Goal: Communication & Community: Answer question/provide support

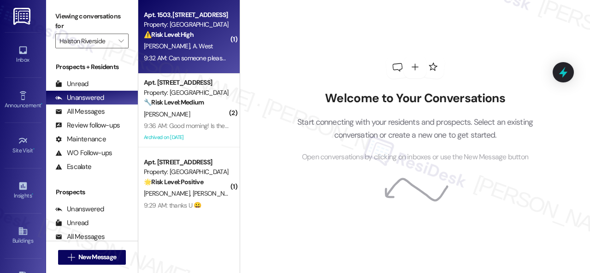
click at [207, 37] on div "⚠️ Risk Level: High The resident is requesting a call regarding leasing violati…" at bounding box center [186, 35] width 85 height 10
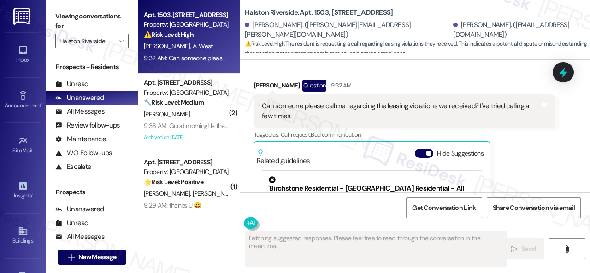
scroll to position [1280, 0]
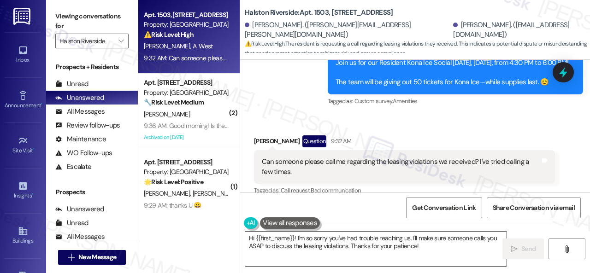
click at [305, 237] on textarea "Hi {{first_name}}! I'm so sorry you've had trouble reaching us. I'll make sure …" at bounding box center [375, 249] width 261 height 35
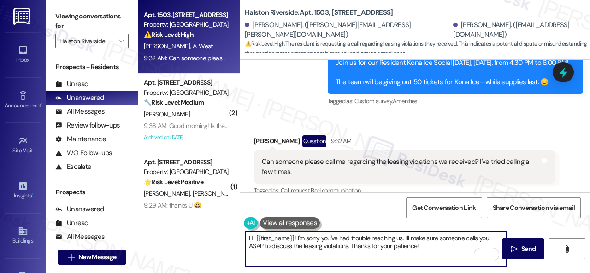
drag, startPoint x: 255, startPoint y: 238, endPoint x: 294, endPoint y: 238, distance: 38.7
click at [294, 238] on textarea "Hi {{first_name}}! I'm sorry you've had trouble reaching us. I'll make sure som…" at bounding box center [375, 249] width 261 height 35
drag, startPoint x: 384, startPoint y: 237, endPoint x: 324, endPoint y: 252, distance: 61.7
click at [324, 252] on textarea "Hi [PERSON_NAME]! I'm sorry you've had trouble reaching us. I'll make sure some…" at bounding box center [375, 249] width 261 height 35
click at [329, 248] on textarea "Hi [PERSON_NAME]! I'm sorry you've had trouble reaching us. I'll forward your c…" at bounding box center [375, 249] width 261 height 35
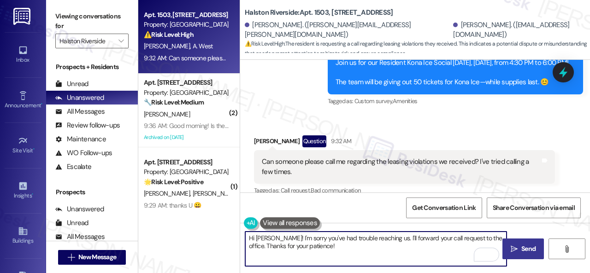
type textarea "Hi [PERSON_NAME]! I'm sorry you've had trouble reaching us. I'll forward your c…"
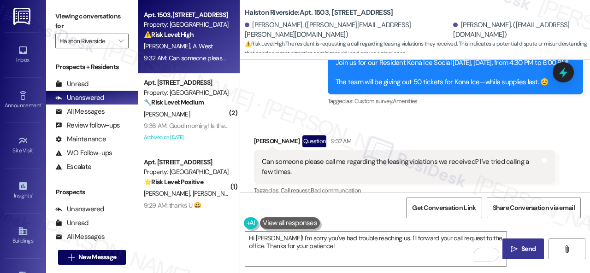
click at [525, 247] on span "Send" at bounding box center [528, 249] width 14 height 10
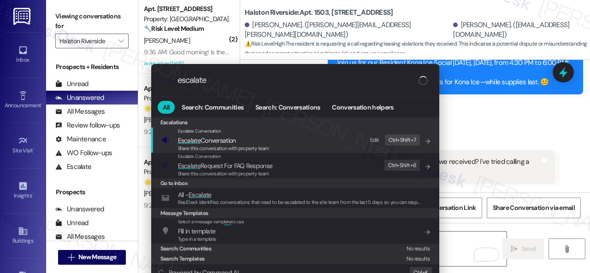
type input "escalate"
click at [375, 141] on div "Edit" at bounding box center [374, 141] width 9 height 10
click at [425, 142] on icon "List of options" at bounding box center [428, 141] width 6 height 6
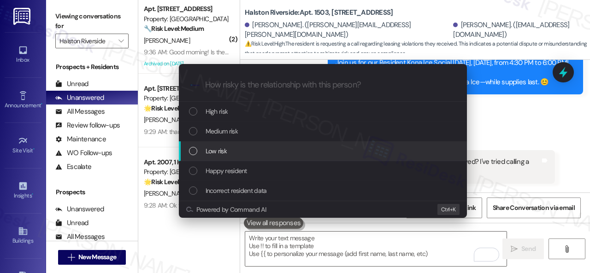
click at [220, 154] on span "Low risk" at bounding box center [216, 151] width 21 height 10
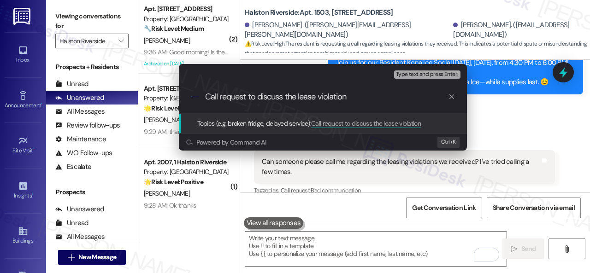
type input "Call request to discuss the lease violation."
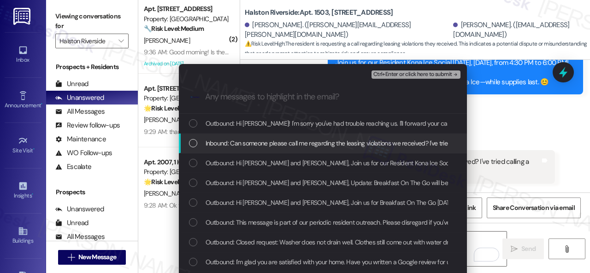
click at [254, 147] on span "Inbound: Can someone please call me regarding the leasing violations we receive…" at bounding box center [355, 143] width 298 height 10
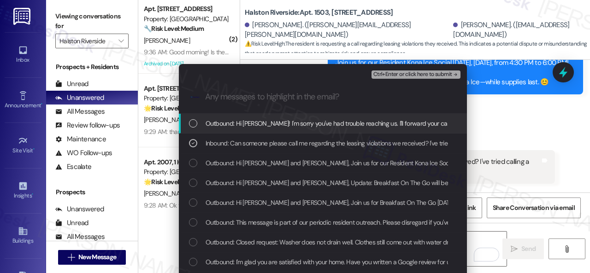
click at [395, 76] on span "Ctrl+Enter or click here to submit" at bounding box center [412, 74] width 79 height 6
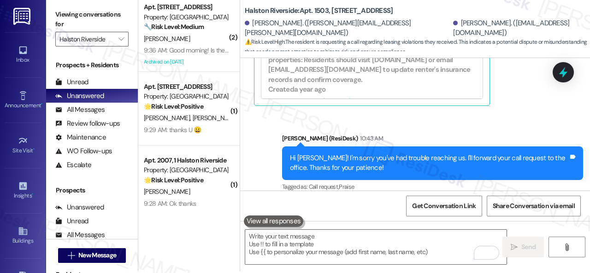
scroll to position [3, 0]
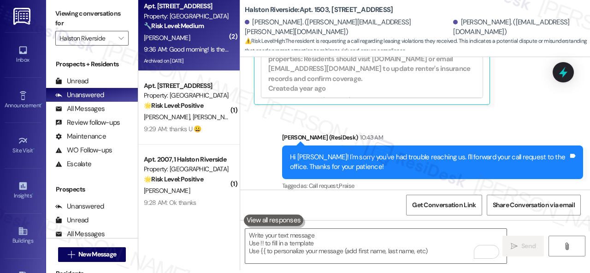
click at [206, 44] on div "9:36 AM: Good morning! Is there any update on power washing the hallways? 9:36 …" at bounding box center [186, 50] width 87 height 12
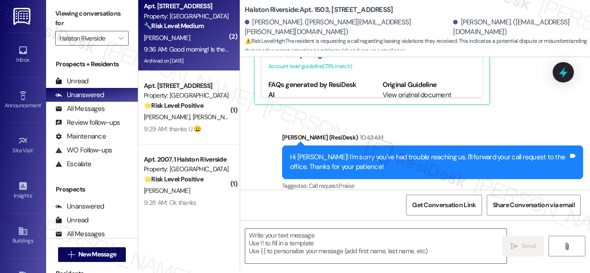
type textarea "Fetching suggested responses. Please feel free to read through the conversation…"
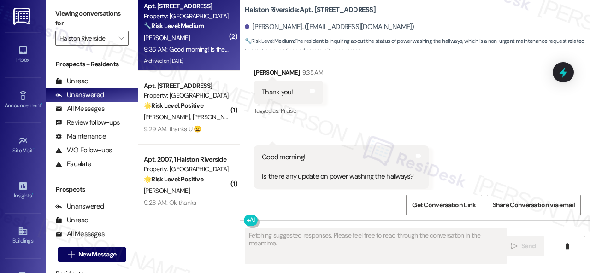
scroll to position [0, 0]
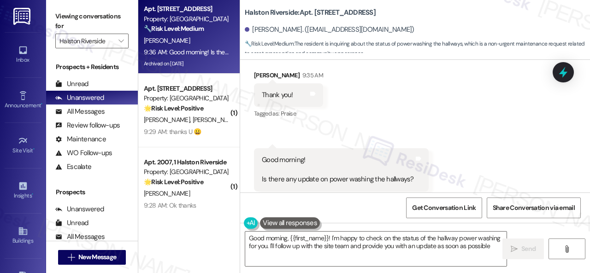
type textarea "Good morning, {{first_name}}! I'm happy to check on the status of the hallway p…"
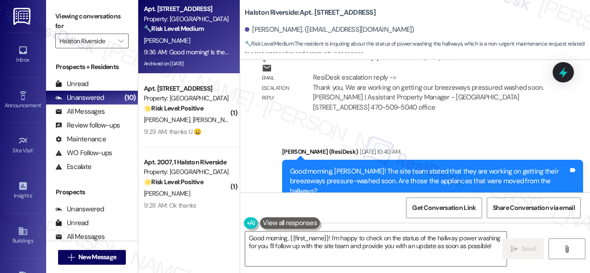
scroll to position [13089, 0]
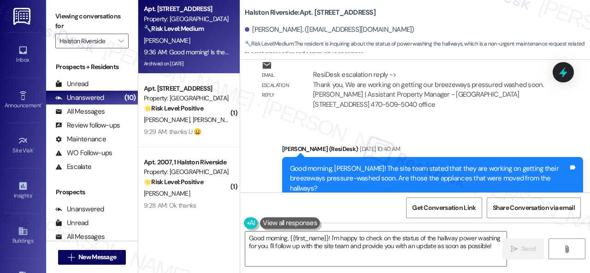
click at [320, 14] on b "Halston Riverside: Apt. [STREET_ADDRESS]" at bounding box center [310, 13] width 131 height 10
copy b "1312"
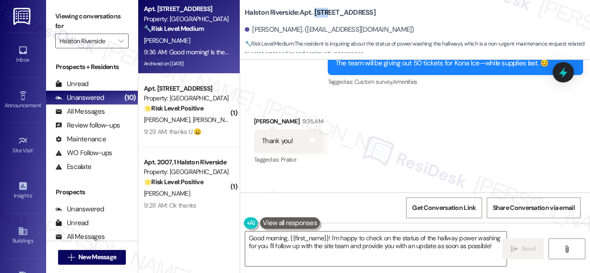
scroll to position [14748, 0]
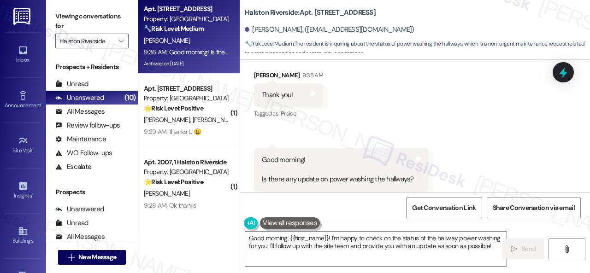
click at [282, 192] on div "Tagged as: Maintenance request Click to highlight conversations about Maintenan…" at bounding box center [341, 198] width 175 height 13
drag, startPoint x: 261, startPoint y: 159, endPoint x: 410, endPoint y: 160, distance: 148.9
click at [410, 160] on div "Good morning! Is there any update on power washing the hallways?" at bounding box center [338, 169] width 154 height 29
copy div "Is there any update on power washing the hallways?"
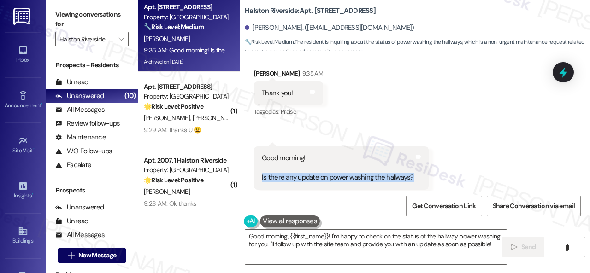
scroll to position [3, 0]
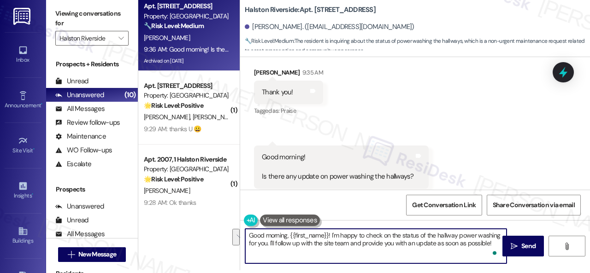
drag, startPoint x: 332, startPoint y: 232, endPoint x: 352, endPoint y: 246, distance: 24.5
click at [352, 246] on textarea "Good morning, {{first_name}}! I'm happy to check on the status of the hallway p…" at bounding box center [375, 246] width 261 height 35
click at [356, 245] on textarea "Good morning, {{first_name}}! I'm happy to check on the status of the hallway p…" at bounding box center [375, 246] width 261 height 35
click at [395, 246] on textarea "Good morning, {{first_name}}! I'm happy to check on the status of the hallway p…" at bounding box center [375, 246] width 261 height 35
click at [519, 245] on span "Send" at bounding box center [528, 247] width 18 height 10
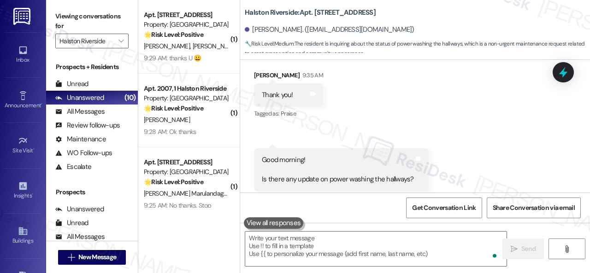
scroll to position [14747, 0]
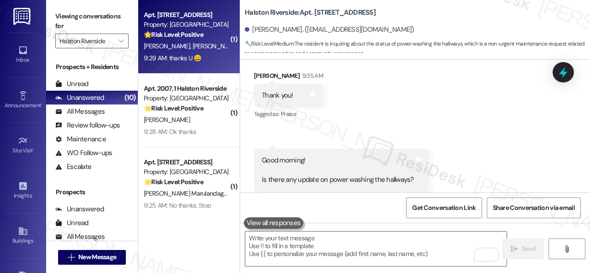
click at [220, 42] on div "[PERSON_NAME] [PERSON_NAME]" at bounding box center [186, 47] width 87 height 12
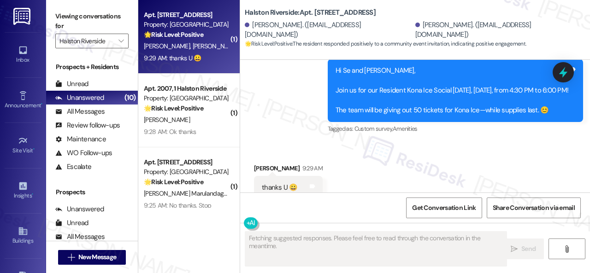
scroll to position [2021, 0]
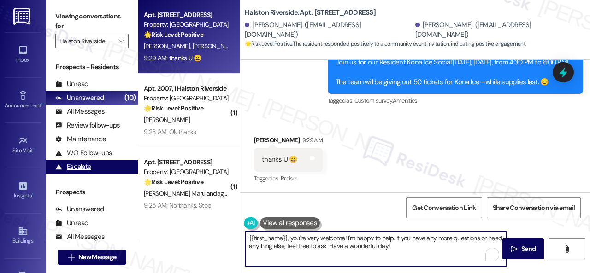
drag, startPoint x: 195, startPoint y: 215, endPoint x: 94, endPoint y: 167, distance: 112.4
click at [142, 200] on div "Apt. 2408, [GEOGRAPHIC_DATA] Property: [GEOGRAPHIC_DATA] 🌟 Risk Level: Positive…" at bounding box center [364, 136] width 452 height 273
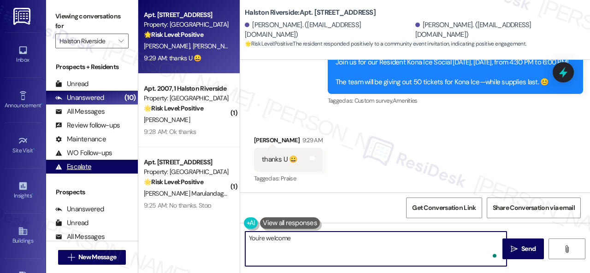
type textarea "You're welcome!"
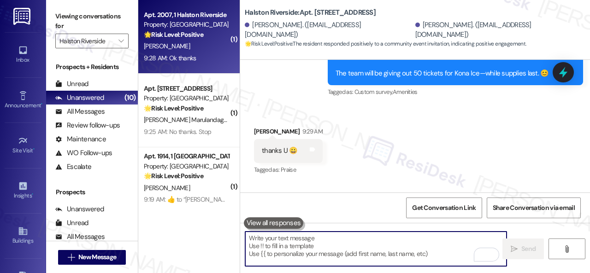
click at [184, 47] on div "[PERSON_NAME]" at bounding box center [186, 47] width 87 height 12
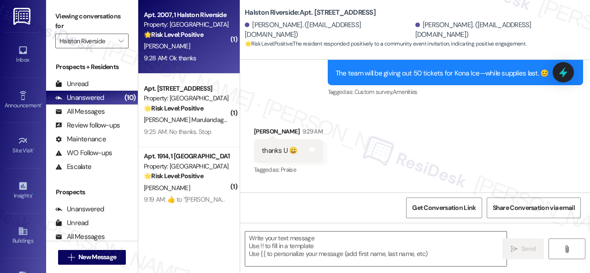
type textarea "Fetching suggested responses. Please feel free to read through the conversation…"
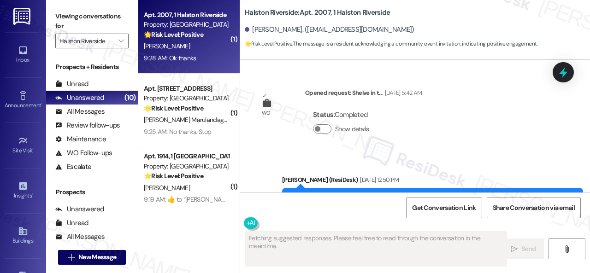
scroll to position [5067, 0]
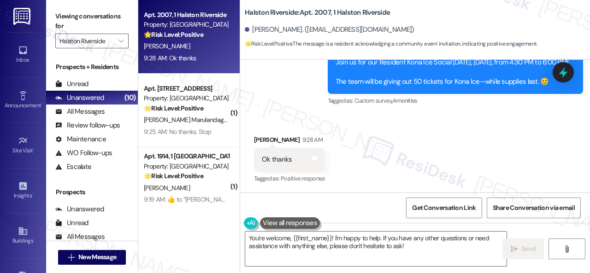
drag, startPoint x: 426, startPoint y: 252, endPoint x: 115, endPoint y: 179, distance: 319.0
click at [215, 235] on div "Apt. 2007, 1 [GEOGRAPHIC_DATA] Property: [GEOGRAPHIC_DATA] 🌟 Risk Level: Positi…" at bounding box center [364, 136] width 452 height 273
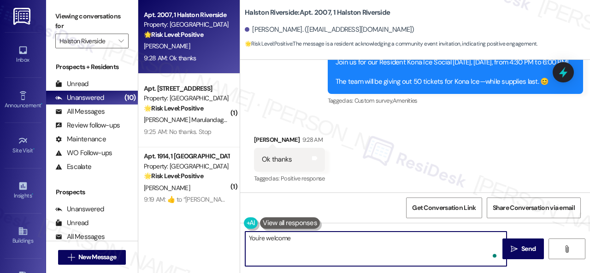
type textarea "You're welcome!"
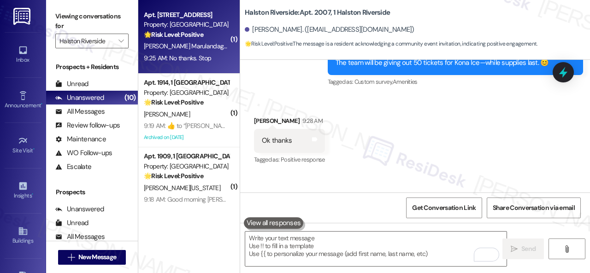
click at [212, 49] on div "[PERSON_NAME] Marulandagarcia" at bounding box center [186, 47] width 87 height 12
type textarea "Fetching suggested responses. Please feel free to read through the conversation…"
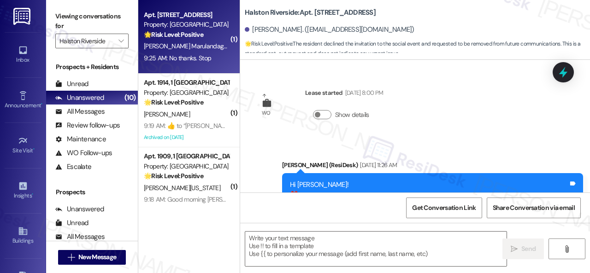
type textarea "Fetching suggested responses. Please feel free to read through the conversation…"
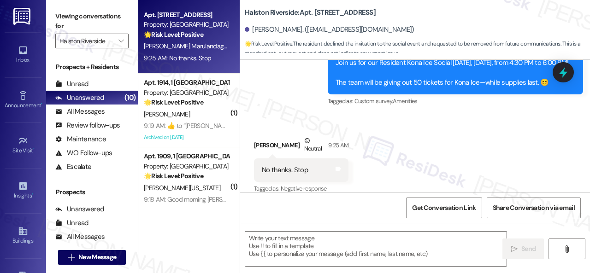
scroll to position [667, 0]
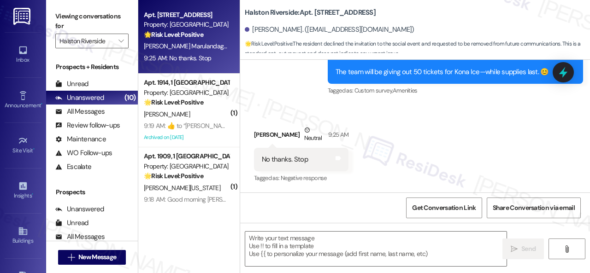
click at [272, 97] on div "Announcement, sent via SMS [PERSON_NAME] (ResiDesk) 9:20 AM Hi [PERSON_NAME], J…" at bounding box center [415, 45] width 350 height 117
click at [323, 242] on textarea at bounding box center [375, 249] width 261 height 35
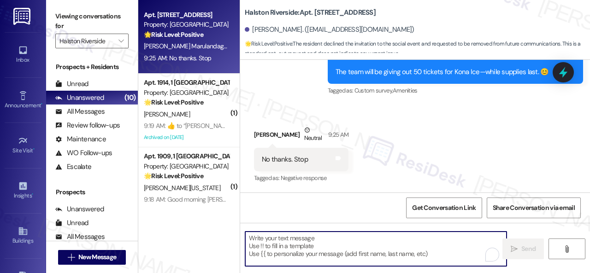
paste textarea "We apologize if you were bothered by our text. Please reply STOP (all capital l…"
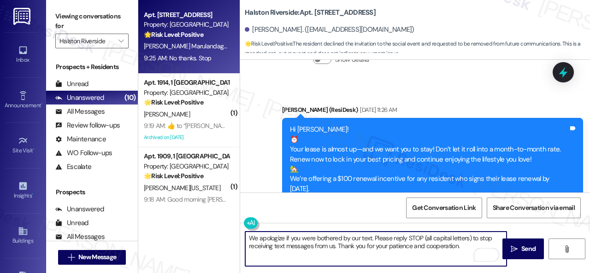
scroll to position [22, 0]
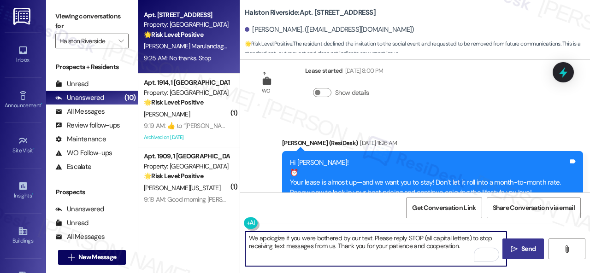
type textarea "We apologize if you were bothered by our text. Please reply STOP (all capital l…"
click at [529, 248] on span "Send" at bounding box center [528, 249] width 14 height 10
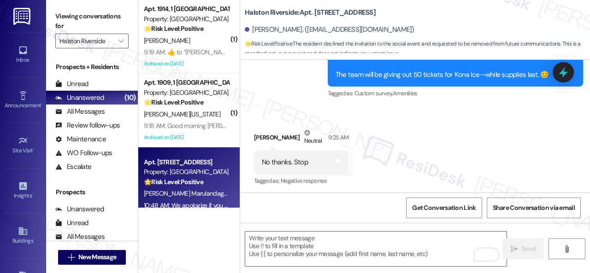
scroll to position [667, 0]
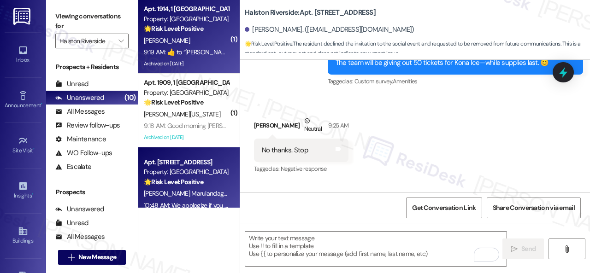
click at [205, 40] on div "[PERSON_NAME]" at bounding box center [186, 41] width 87 height 12
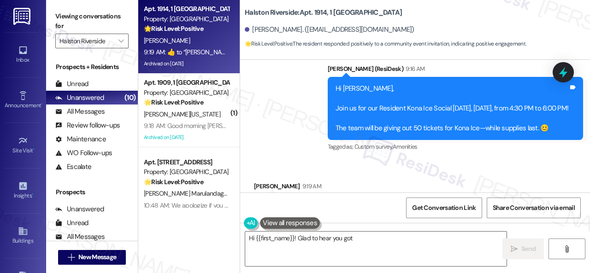
scroll to position [3534, 0]
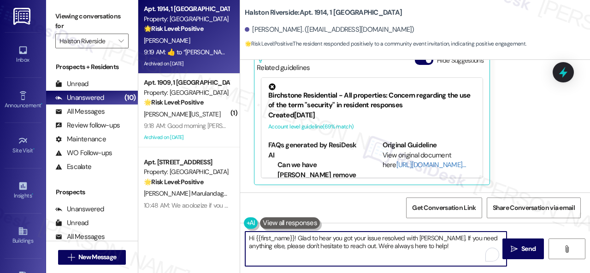
drag, startPoint x: 435, startPoint y: 245, endPoint x: 238, endPoint y: 237, distance: 197.0
click at [227, 237] on div "Apt. 1914, 1 [GEOGRAPHIC_DATA] Property: [GEOGRAPHIC_DATA] 🌟 Risk Level: Positi…" at bounding box center [364, 136] width 452 height 273
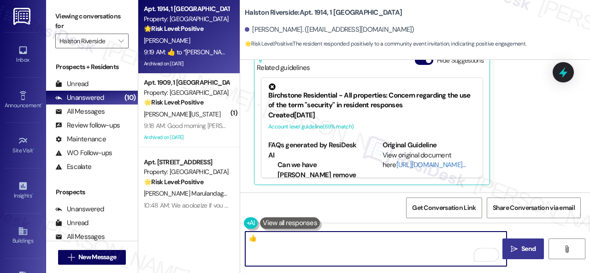
type textarea "👍"
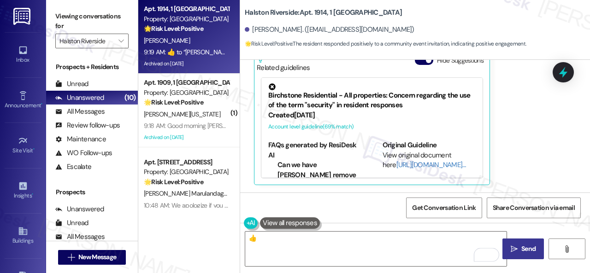
click at [513, 255] on button " Send" at bounding box center [522, 249] width 41 height 21
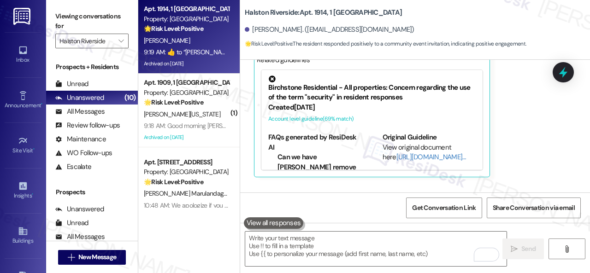
scroll to position [3533, 0]
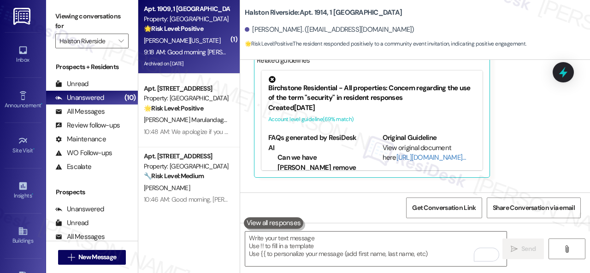
click at [214, 42] on div "[PERSON_NAME][US_STATE]" at bounding box center [186, 41] width 87 height 12
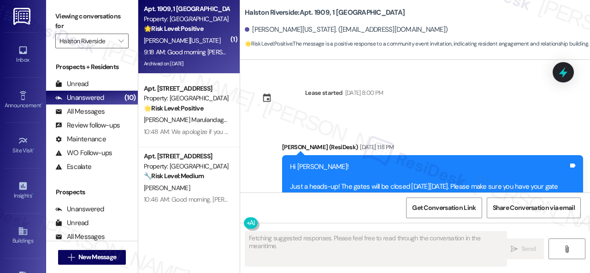
scroll to position [10998, 0]
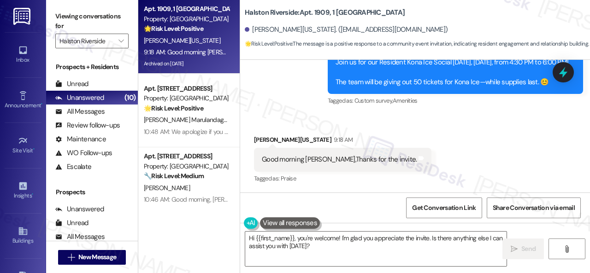
click at [195, 221] on div "Apt. 1909, 1 [GEOGRAPHIC_DATA] Property: [GEOGRAPHIC_DATA] 🌟 Risk Level: Positi…" at bounding box center [364, 136] width 452 height 273
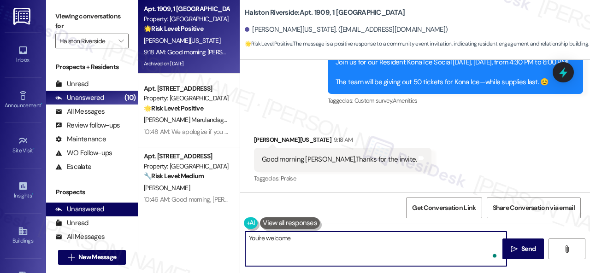
type textarea "You're welcome!"
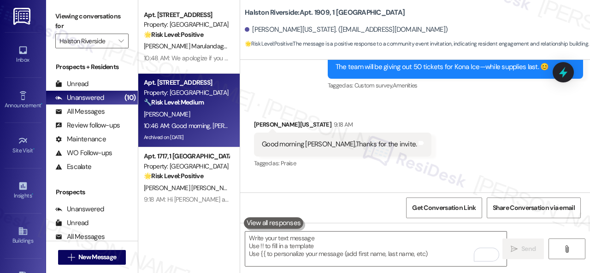
click at [200, 117] on div "[PERSON_NAME]" at bounding box center [186, 115] width 87 height 12
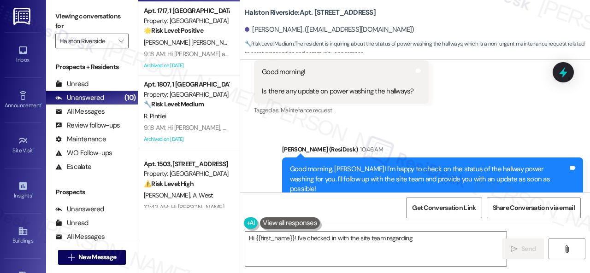
scroll to position [138, 0]
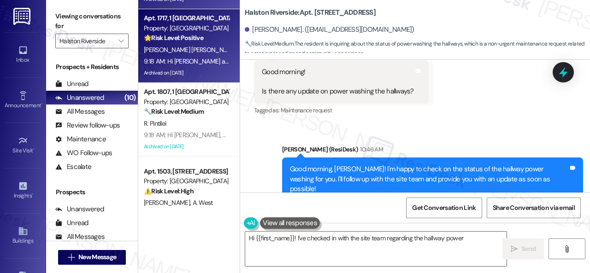
type textarea "Hi {{first_name}}! I've checked in with the site team regarding the hallway pow…"
click at [206, 65] on div "9:18 AM: Hi [PERSON_NAME] and [PERSON_NAME], Join us for our Resident Kona Ice …" at bounding box center [419, 61] width 550 height 8
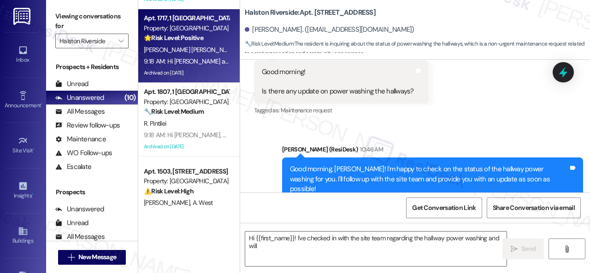
type textarea "Hi {{first_name}}! I've checked in with the site team regarding the hallway pow…"
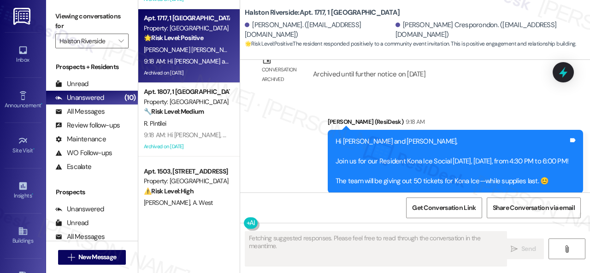
scroll to position [3, 0]
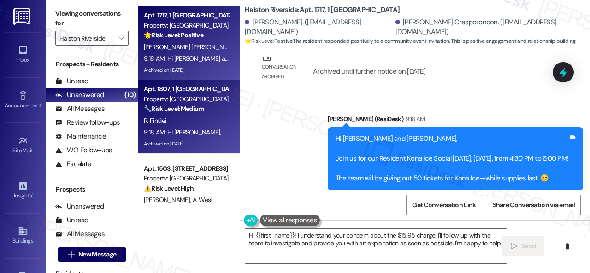
type textarea "Hi {{first_name}}! I understand your concern about the $15.95 charge. I'll foll…"
click at [210, 124] on div "R. Pintilei" at bounding box center [186, 121] width 87 height 12
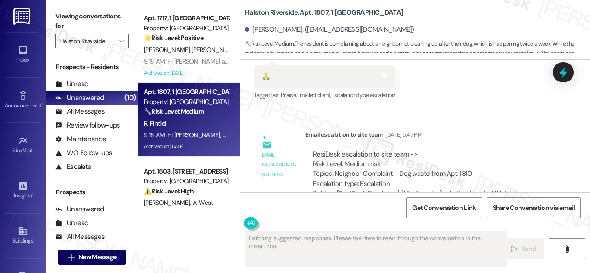
scroll to position [5472, 0]
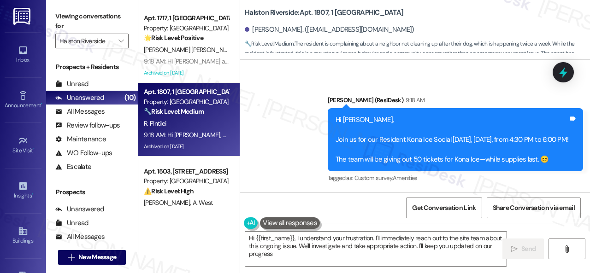
type textarea "Hi {{first_name}}, I understand your frustration. I'll immediately reach out to…"
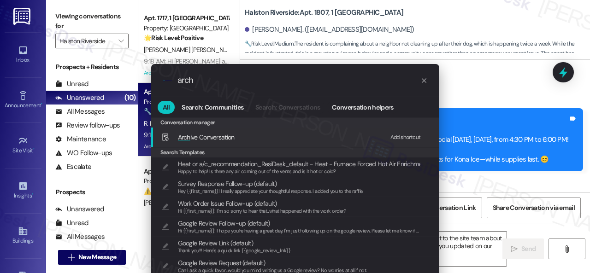
type input "arch"
click at [400, 139] on div "Add shortcut" at bounding box center [405, 138] width 30 height 10
click at [224, 139] on span "Arch ive Conversation" at bounding box center [206, 137] width 57 height 8
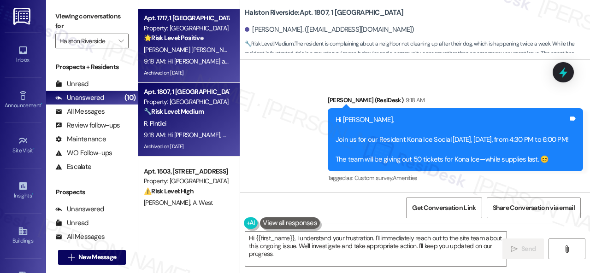
click at [186, 50] on span "[PERSON_NAME] [PERSON_NAME]" at bounding box center [192, 50] width 96 height 8
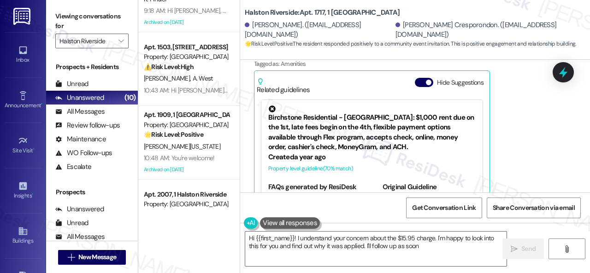
scroll to position [277, 0]
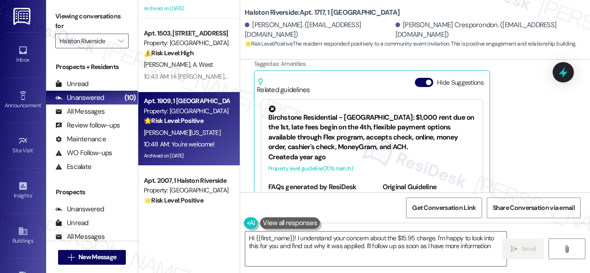
type textarea "Hi {{first_name}}! I understand your concern about the $15.95 charge. I'm happy…"
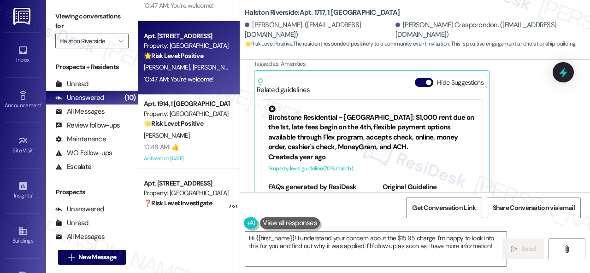
scroll to position [529, 0]
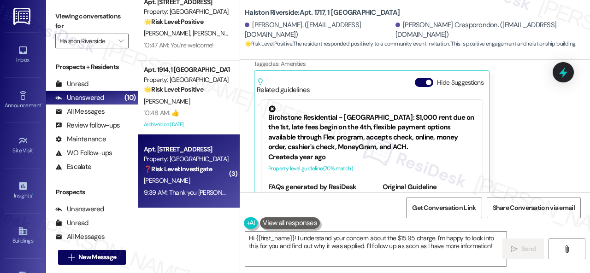
click at [183, 174] on div "Apt. [GEOGRAPHIC_DATA] Property: [GEOGRAPHIC_DATA] ❓ Risk Level: Investigate" at bounding box center [186, 159] width 87 height 31
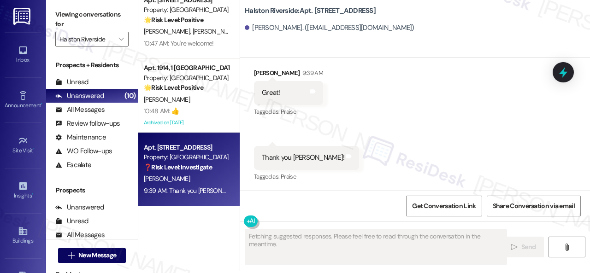
scroll to position [3, 0]
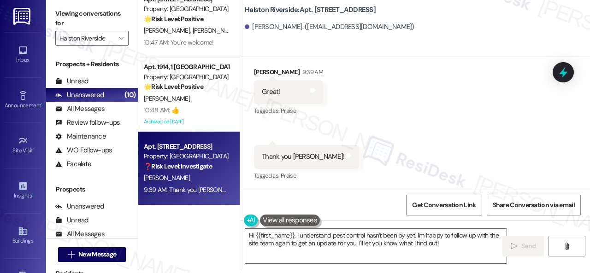
drag, startPoint x: 440, startPoint y: 246, endPoint x: 98, endPoint y: 174, distance: 349.8
click at [152, 197] on div "Apt. 1909, 1 [GEOGRAPHIC_DATA] Property: [GEOGRAPHIC_DATA] 🌟 Risk Level: Positi…" at bounding box center [364, 133] width 452 height 273
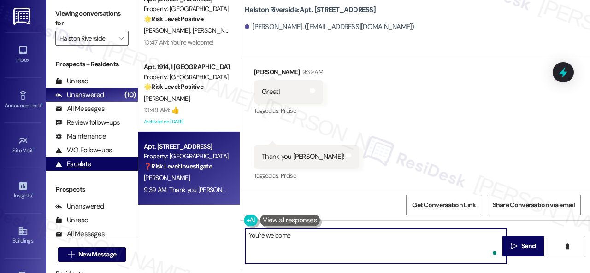
type textarea "You're welcome!"
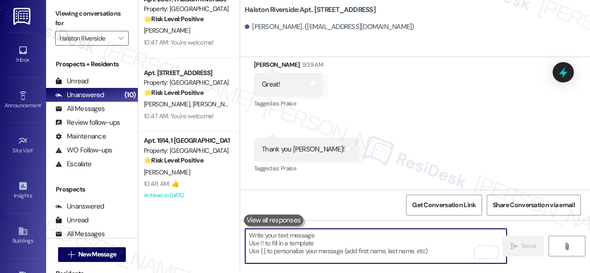
scroll to position [6163, 0]
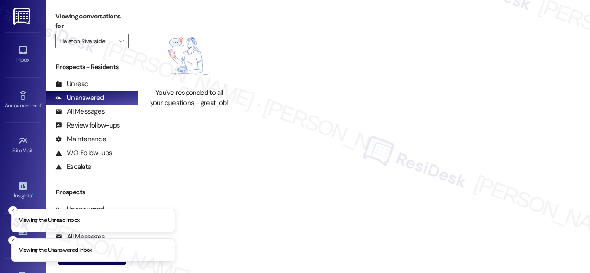
type input "Halston Riverside"
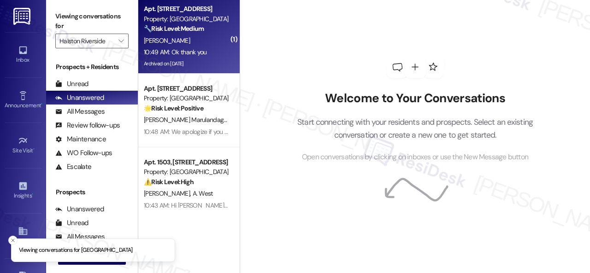
click at [194, 39] on div "[PERSON_NAME]" at bounding box center [186, 41] width 87 height 12
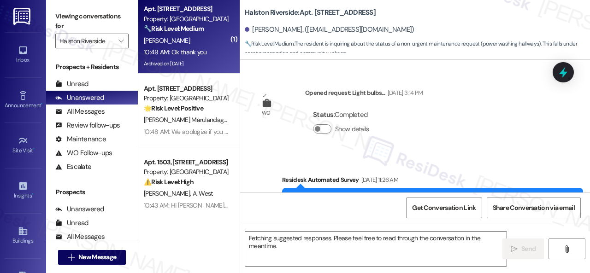
scroll to position [14914, 0]
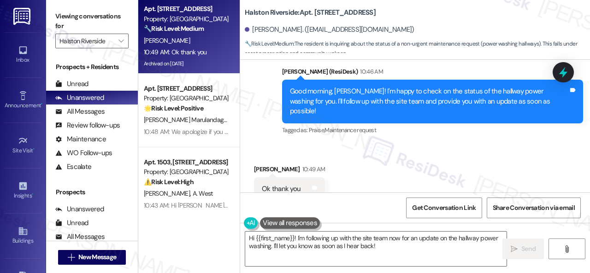
drag, startPoint x: 382, startPoint y: 242, endPoint x: 198, endPoint y: 229, distance: 184.4
click at [206, 235] on div "Apt. 1312, 1 Halston Riverside Property: Halston Riverside 🔧 Risk Level: Medium…" at bounding box center [364, 136] width 452 height 273
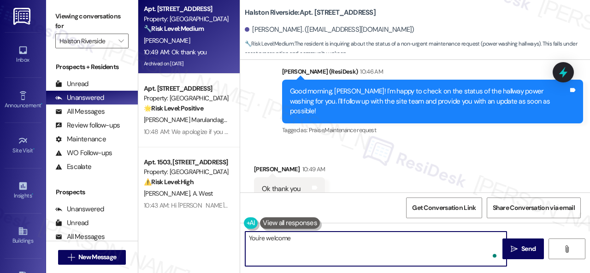
type textarea "You're welcome."
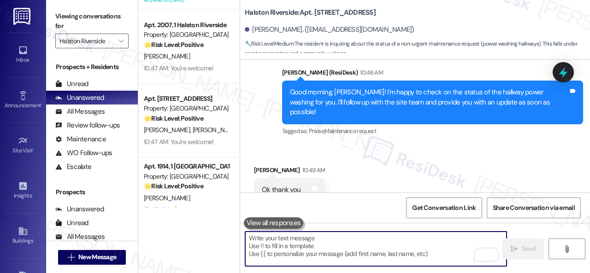
scroll to position [382, 0]
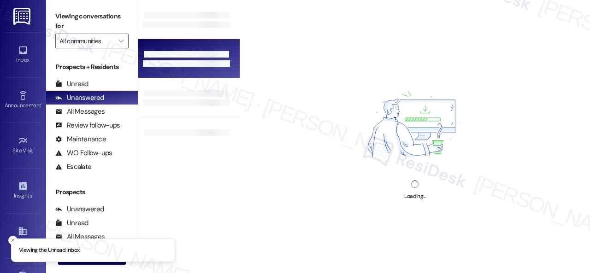
type input "Halston Riverside"
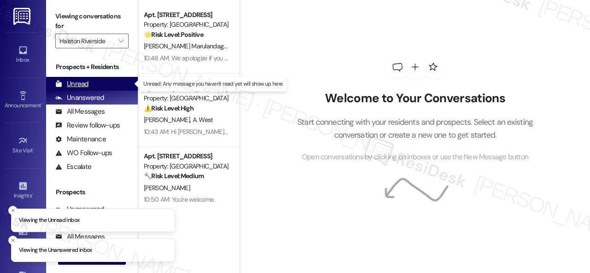
click at [81, 84] on div "Unread" at bounding box center [71, 84] width 33 height 10
